Goal: Complete application form

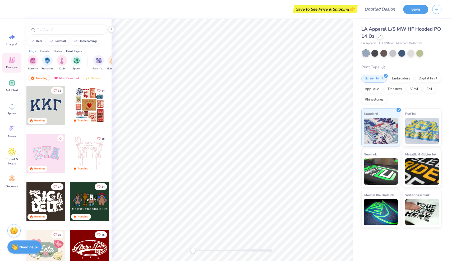
click at [51, 153] on div at bounding box center [45, 153] width 39 height 39
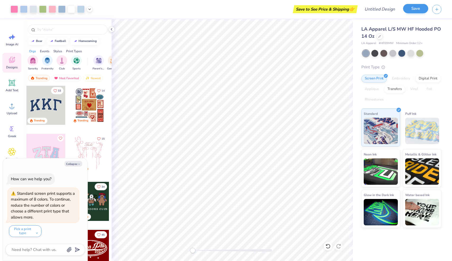
click at [407, 12] on button "Save" at bounding box center [415, 8] width 25 height 9
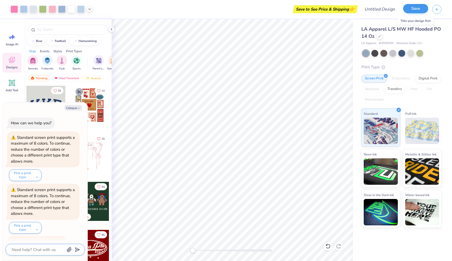
scroll to position [9, 0]
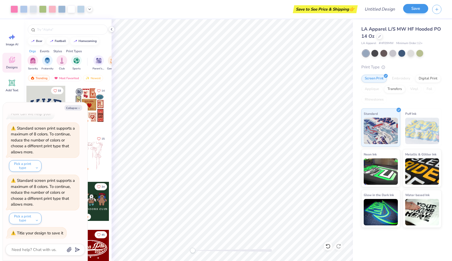
click at [412, 11] on button "Save" at bounding box center [415, 8] width 25 height 9
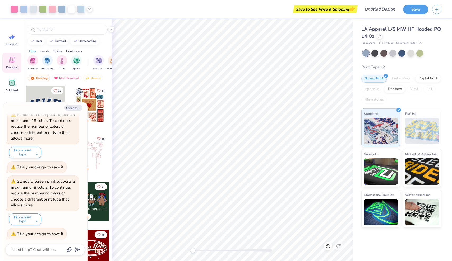
type textarea "x"
click at [380, 2] on div "Design Title" at bounding box center [379, 9] width 39 height 19
click at [380, 8] on input "Design Title" at bounding box center [373, 9] width 52 height 11
type input "z"
type textarea "x"
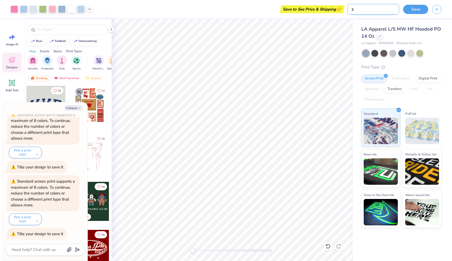
type input "zz"
type textarea "x"
type input "zzt"
type textarea "x"
type input "zzta"
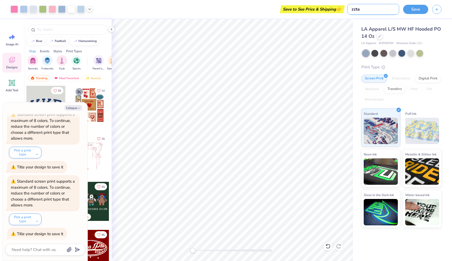
type textarea "x"
type input "zeta"
type textarea "x"
type input "zeta"
click at [406, 10] on button "Save" at bounding box center [415, 8] width 25 height 9
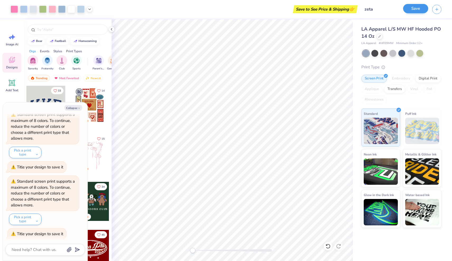
scroll to position [127, 0]
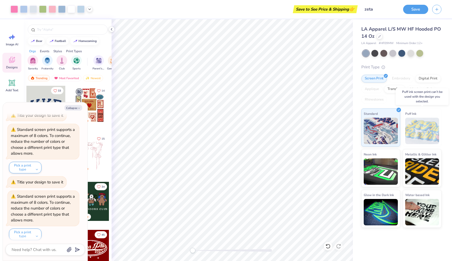
click at [419, 136] on img at bounding box center [422, 131] width 34 height 26
click at [423, 77] on div "Digital Print" at bounding box center [428, 78] width 26 height 8
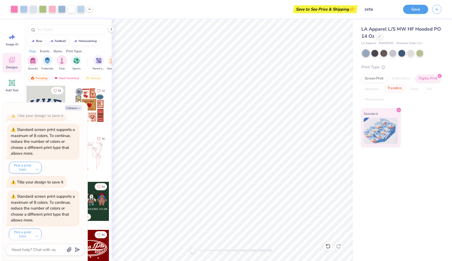
click at [396, 91] on div "Transfers" at bounding box center [394, 89] width 21 height 8
type textarea "x"
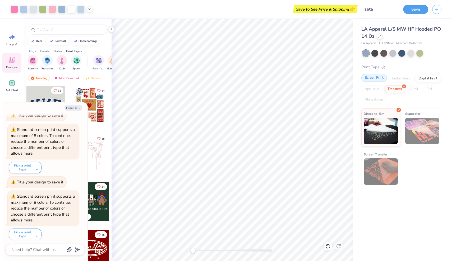
click at [378, 82] on div "Screen Print Embroidery Digital Print Applique Transfers Vinyl Foil Rhinestones" at bounding box center [401, 89] width 80 height 29
click at [420, 8] on button "Save" at bounding box center [415, 8] width 25 height 9
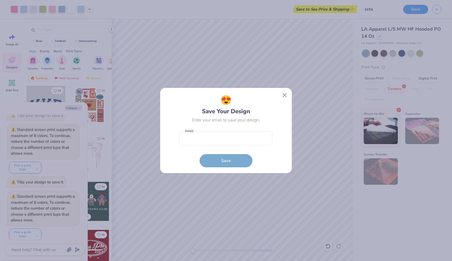
click at [237, 160] on form "Email is a required field Email Save" at bounding box center [225, 148] width 93 height 39
click at [221, 137] on input "email" at bounding box center [225, 138] width 93 height 15
type input "[EMAIL_ADDRESS][DOMAIN_NAME]"
click at [231, 156] on button "Save" at bounding box center [226, 160] width 53 height 13
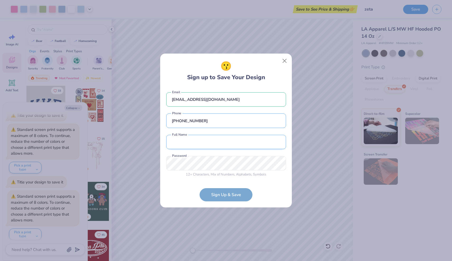
type input "[PHONE_NUMBER]"
type input "[PERSON_NAME]"
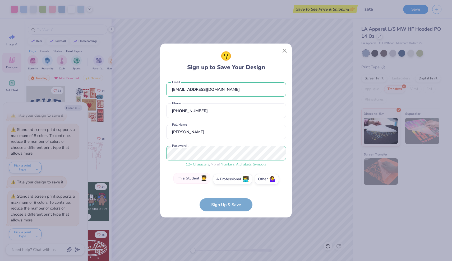
click at [197, 179] on label "I'm a Student 🧑‍🎓" at bounding box center [191, 178] width 37 height 11
click at [224, 179] on input "I'm a Student 🧑‍🎓" at bounding box center [225, 180] width 3 height 3
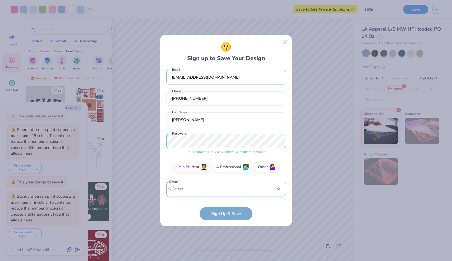
click at [220, 190] on div "Use Up and Down to choose options, press Enter to select the currently focused …" at bounding box center [226, 197] width 120 height 30
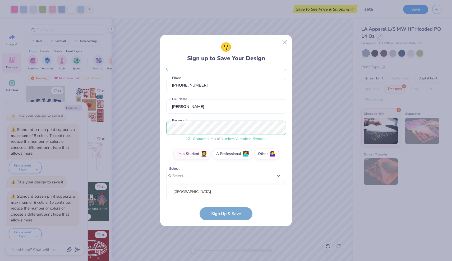
scroll to position [83, 0]
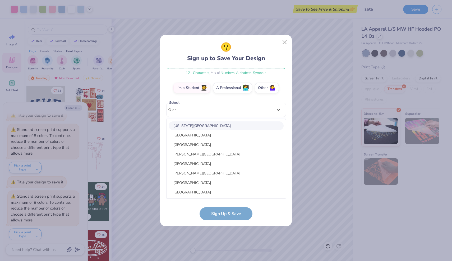
type input "a"
click at [217, 129] on div "[GEOGRAPHIC_DATA][US_STATE]" at bounding box center [226, 126] width 115 height 9
type input "[GEOGRAPHIC_DATA][US_STATE]"
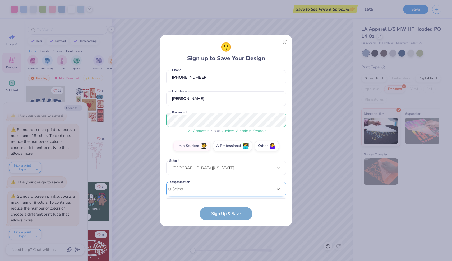
scroll to position [104, 0]
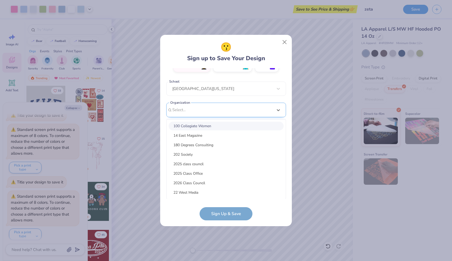
click at [210, 196] on div "option focused, 1 of 15. 15 results available. Use Up and Down to choose option…" at bounding box center [226, 151] width 120 height 96
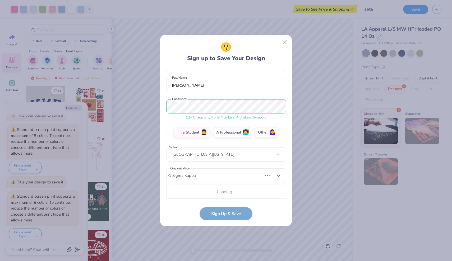
scroll to position [104, 0]
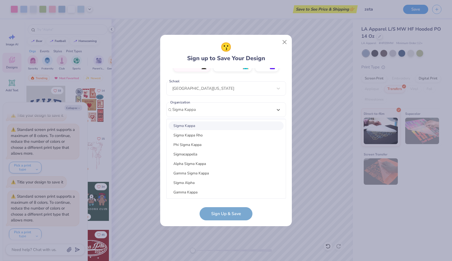
click at [207, 124] on div "Sigma Kappa" at bounding box center [226, 126] width 115 height 9
type input "Sigma Kappa"
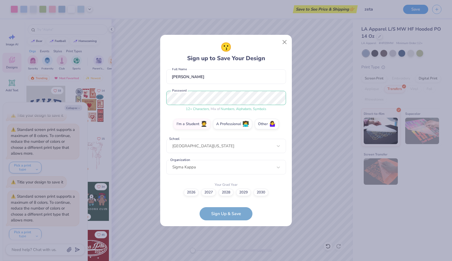
scroll to position [46, 0]
click at [247, 193] on label "2029" at bounding box center [243, 191] width 15 height 7
click at [228, 238] on input "2029" at bounding box center [225, 239] width 3 height 3
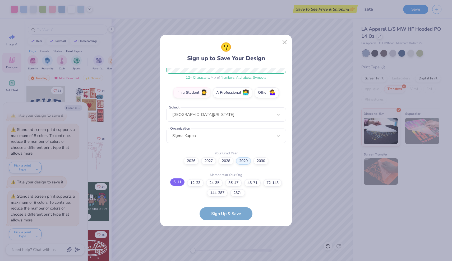
click at [177, 183] on label "6-11" at bounding box center [177, 182] width 14 height 7
click at [224, 261] on input "6-11" at bounding box center [225, 265] width 3 height 3
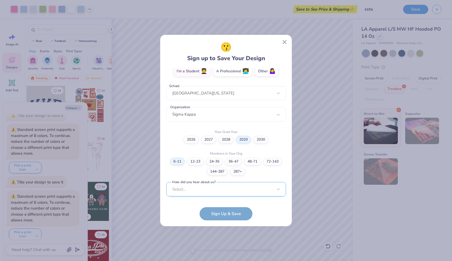
click at [215, 192] on div "Select..." at bounding box center [226, 189] width 120 height 15
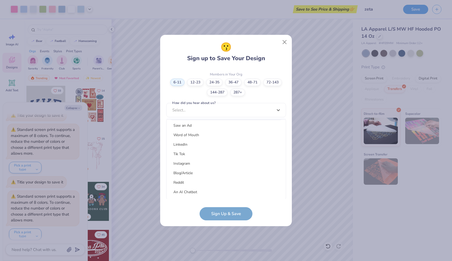
scroll to position [60, 0]
click at [209, 158] on div "Instagram" at bounding box center [226, 161] width 115 height 9
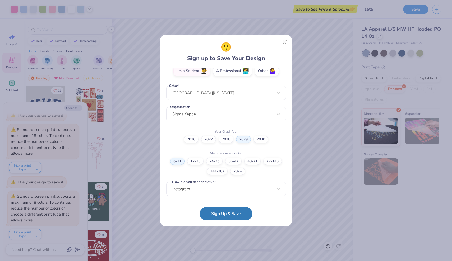
scroll to position [99, 0]
click at [281, 43] on button "Close" at bounding box center [285, 42] width 10 height 10
